Goal: Browse casually: Explore the website without a specific task or goal

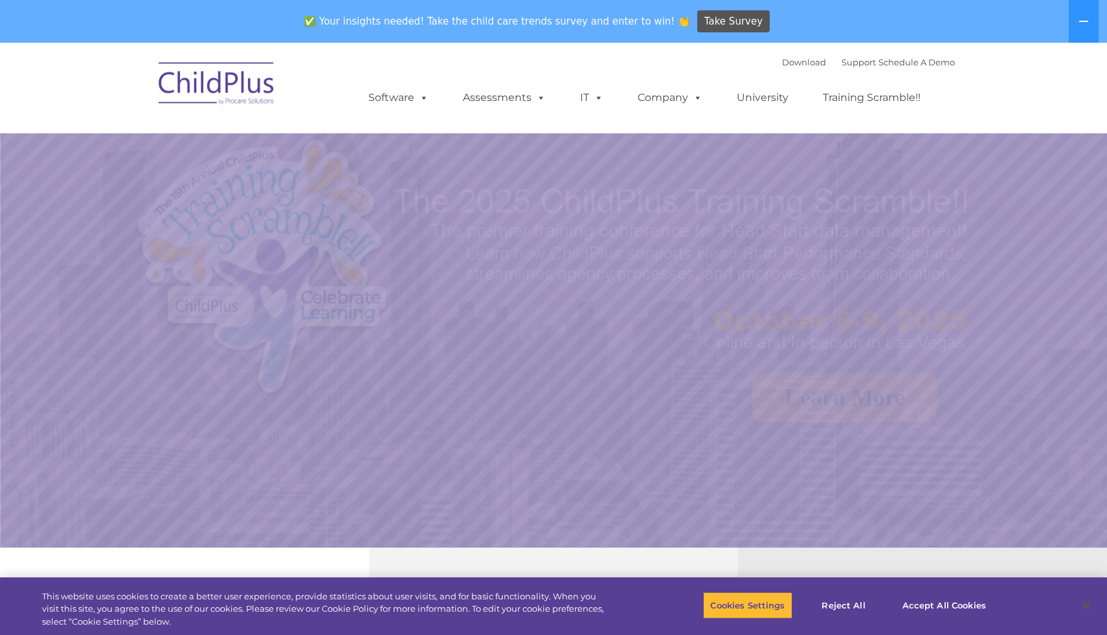
select select "MEDIUM"
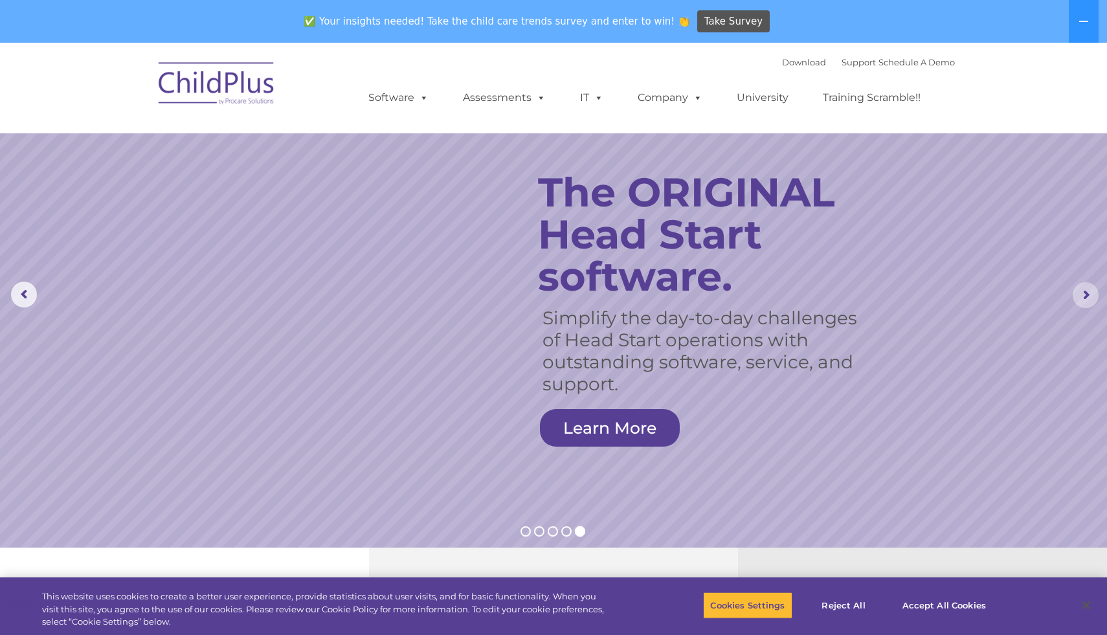
click at [1085, 296] on rs-arrow at bounding box center [1085, 295] width 26 height 26
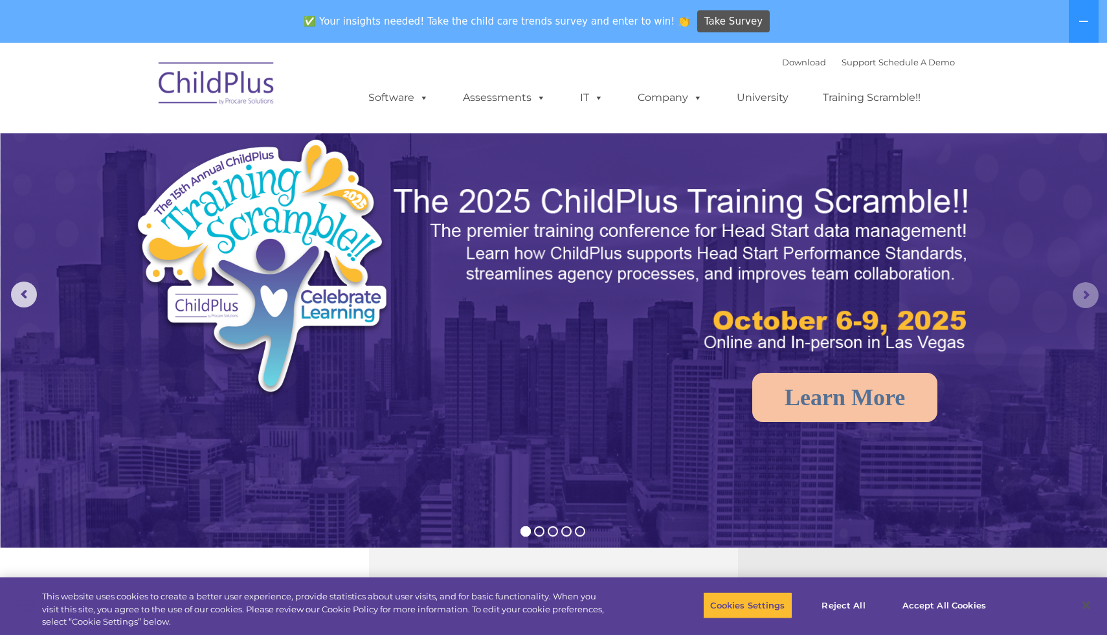
click at [1085, 296] on rs-arrow at bounding box center [1085, 295] width 26 height 26
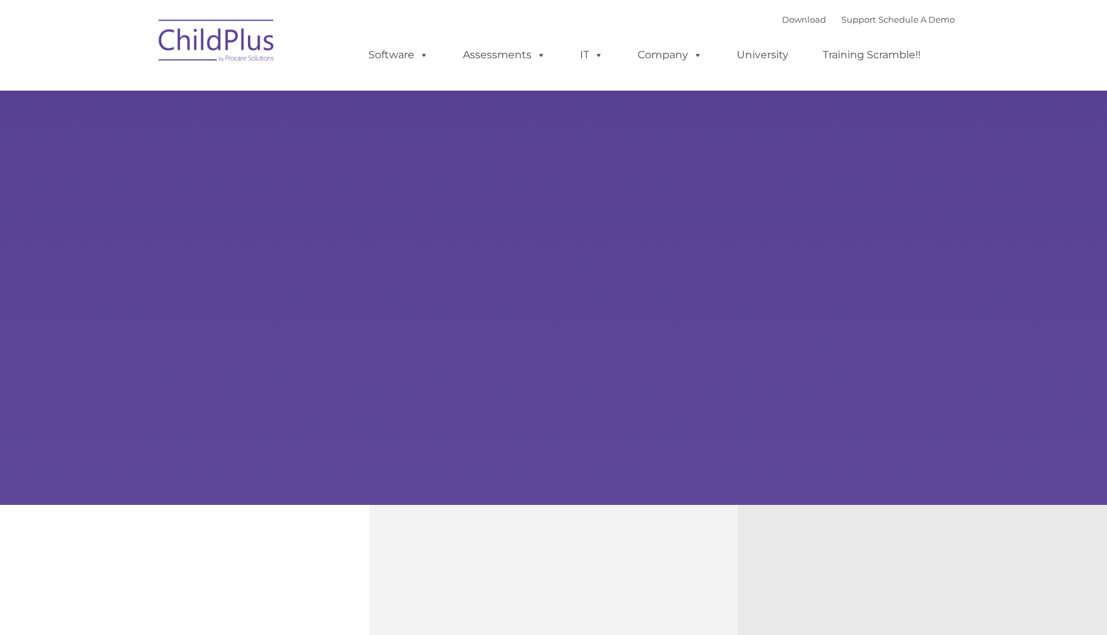
type input ""
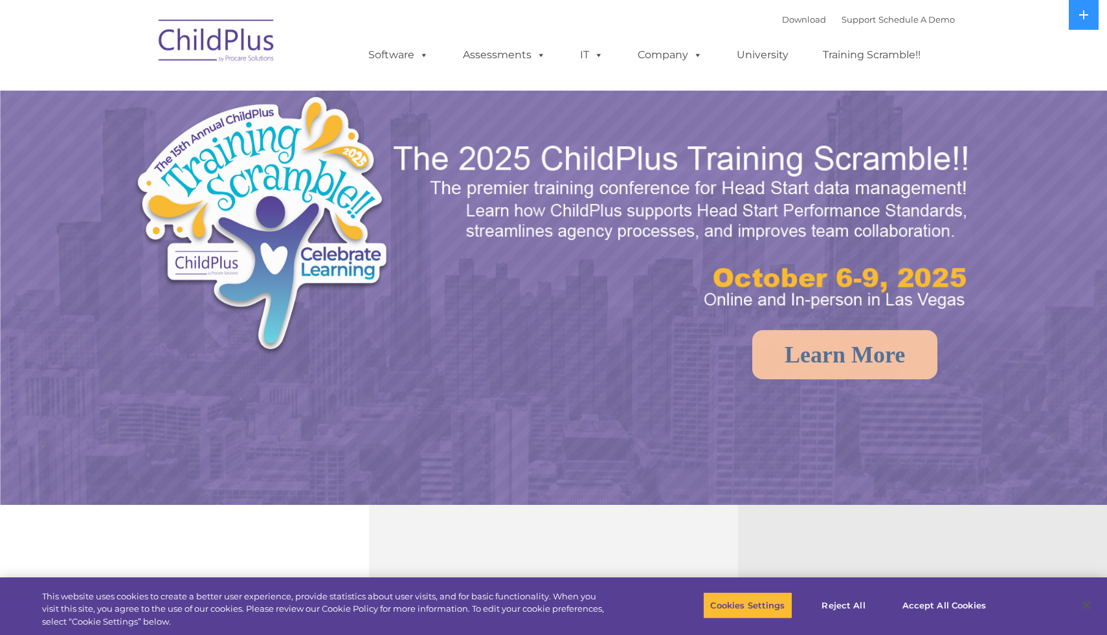
select select "MEDIUM"
